Goal: Task Accomplishment & Management: Manage account settings

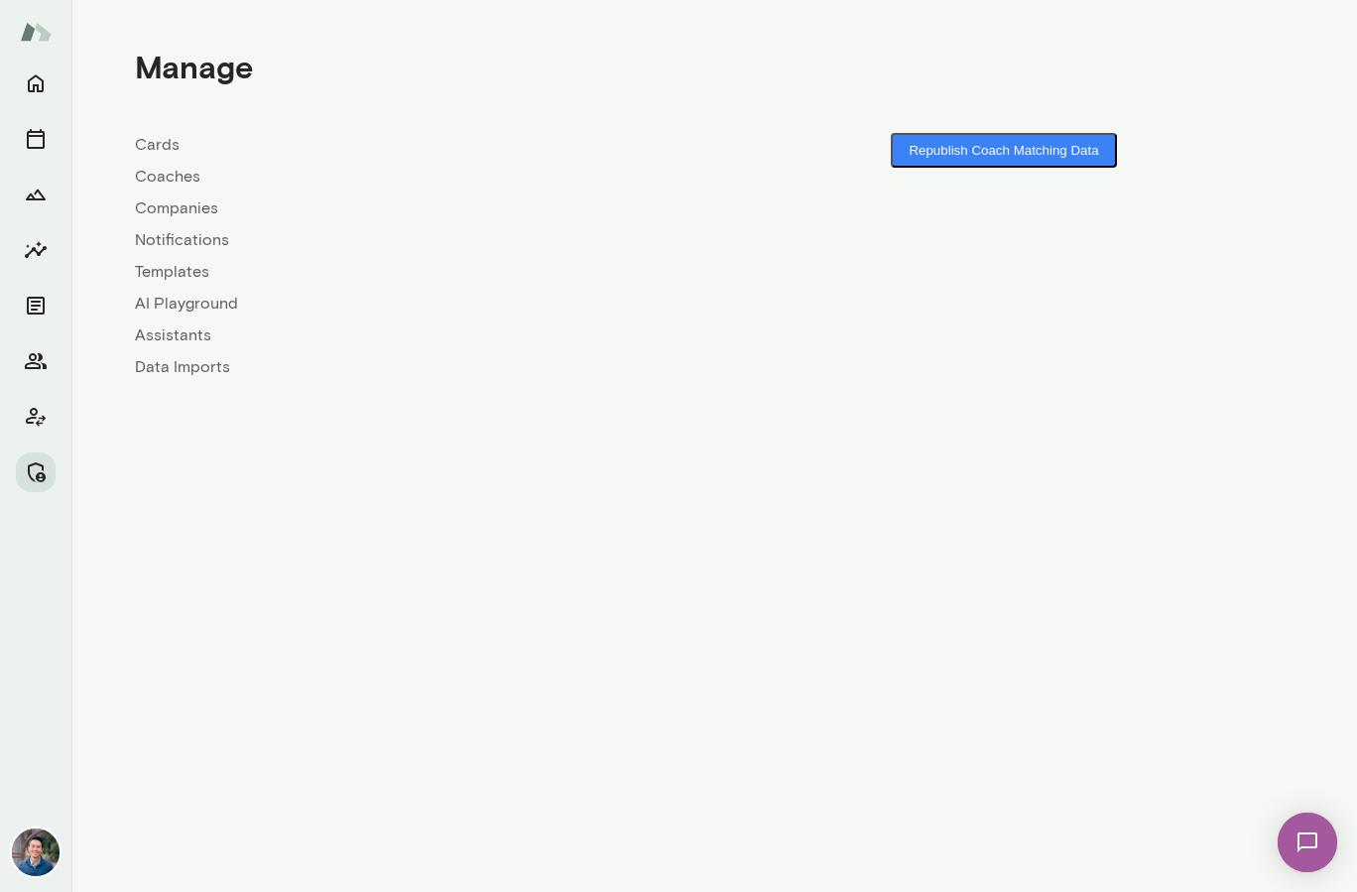
click at [378, 144] on link "Cards" at bounding box center [424, 145] width 579 height 24
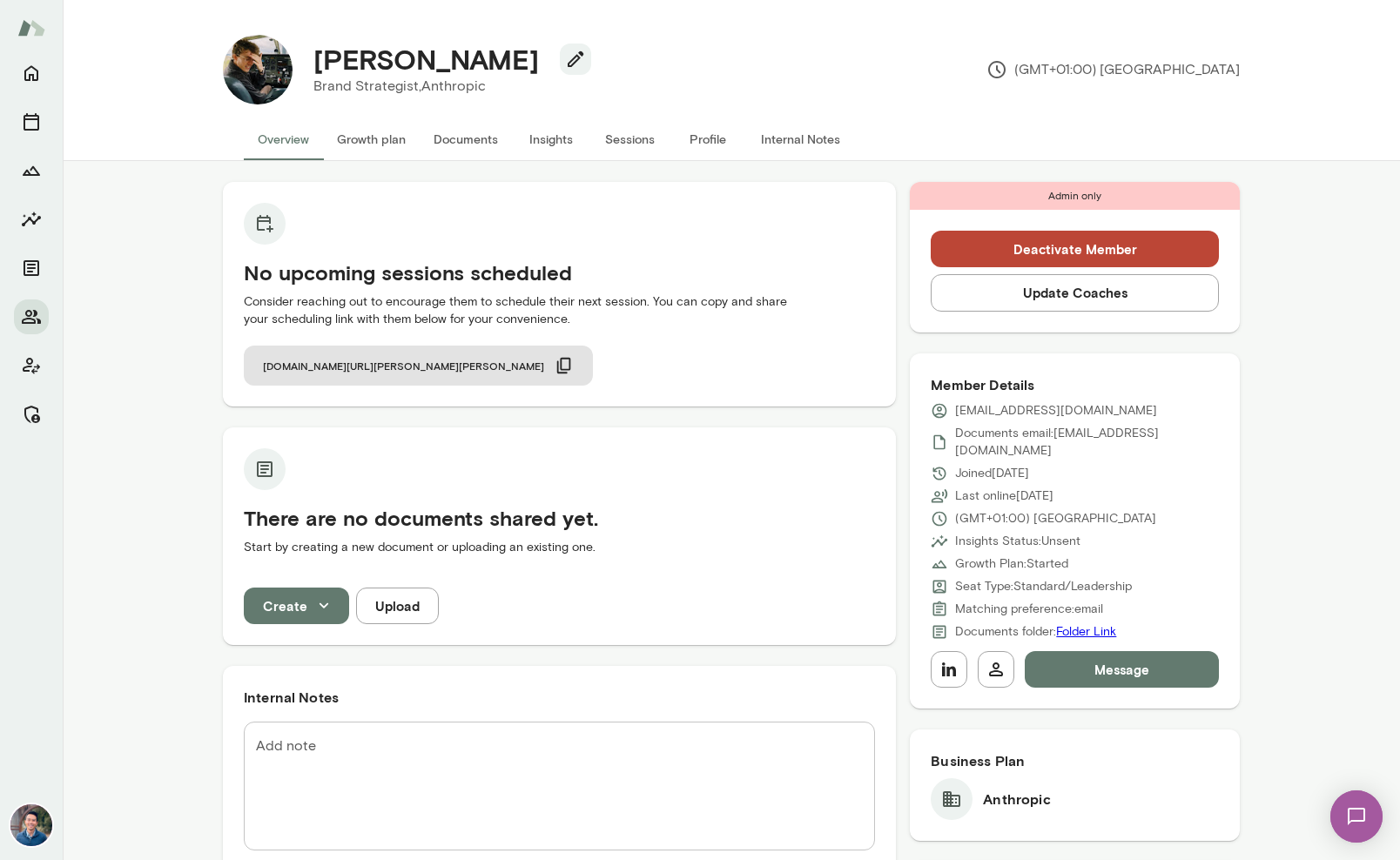
drag, startPoint x: 804, startPoint y: 71, endPoint x: 1178, endPoint y: 41, distance: 375.2
click at [803, 71] on div "[PERSON_NAME] Brand Strategist, Anthropic (GMT+01:00) [GEOGRAPHIC_DATA]" at bounding box center [765, 69] width 947 height 69
